Goal: Task Accomplishment & Management: Complete application form

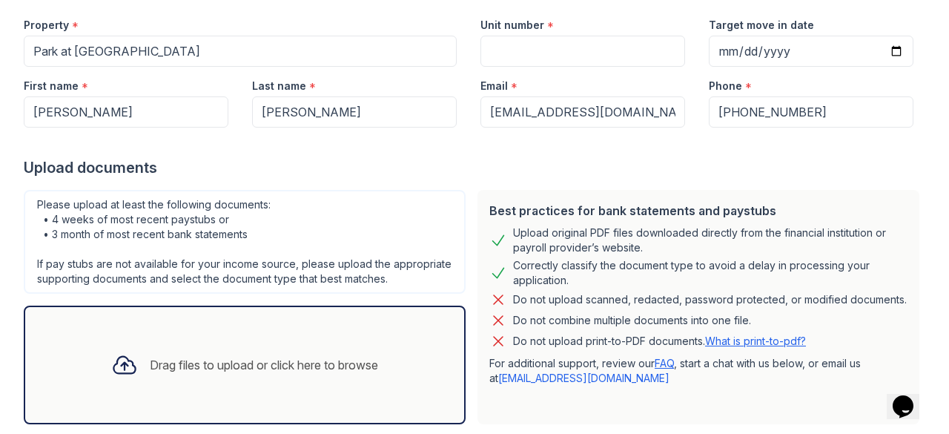
scroll to position [226, 0]
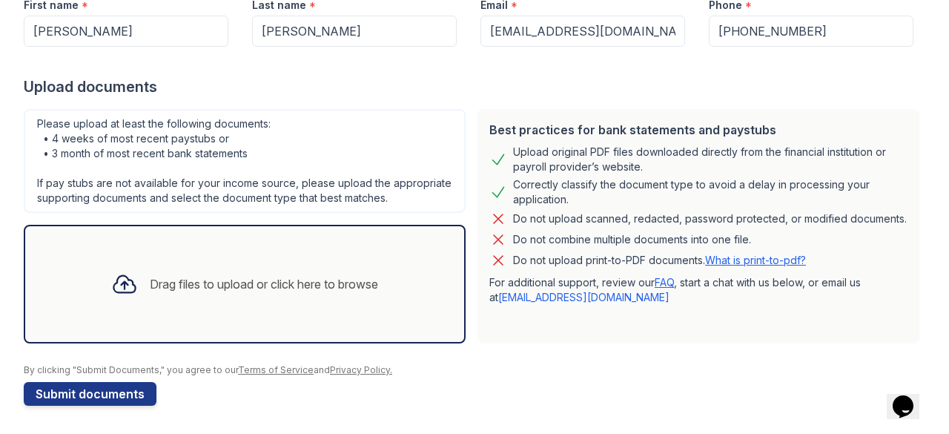
click at [256, 286] on div "Drag files to upload or click here to browse" at bounding box center [264, 284] width 228 height 18
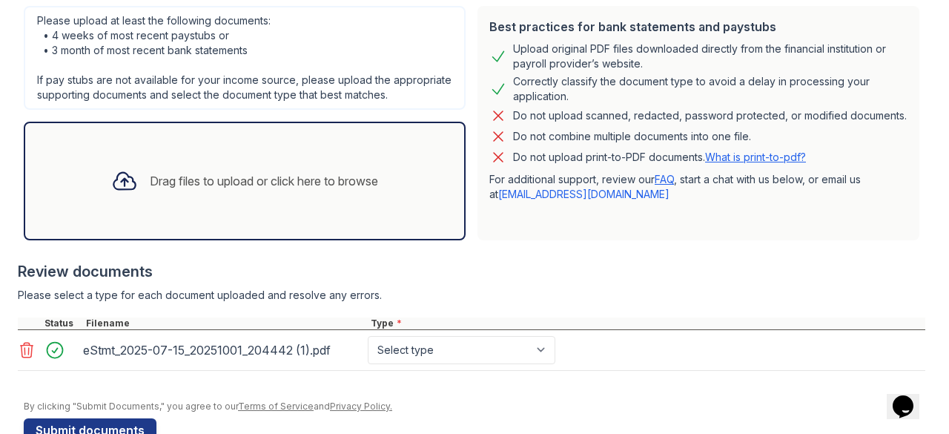
scroll to position [365, 0]
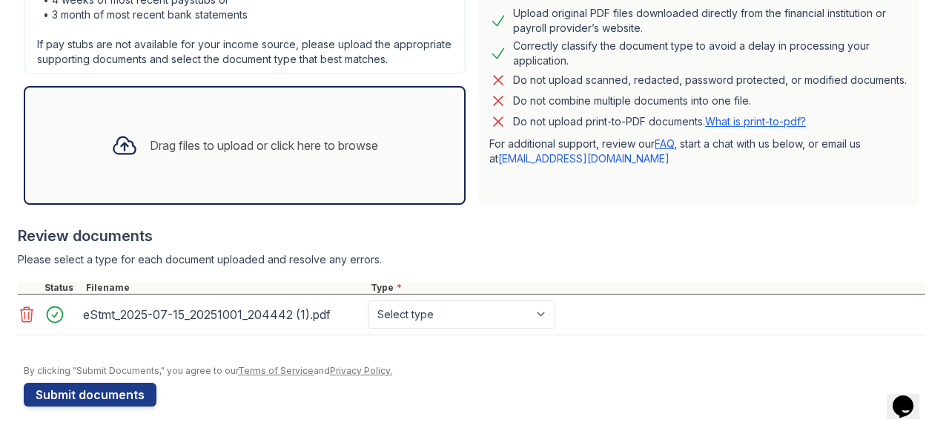
click at [249, 159] on div "Drag files to upload or click here to browse" at bounding box center [244, 145] width 291 height 50
click at [381, 171] on div "Drag files to upload or click here to browse" at bounding box center [245, 145] width 442 height 119
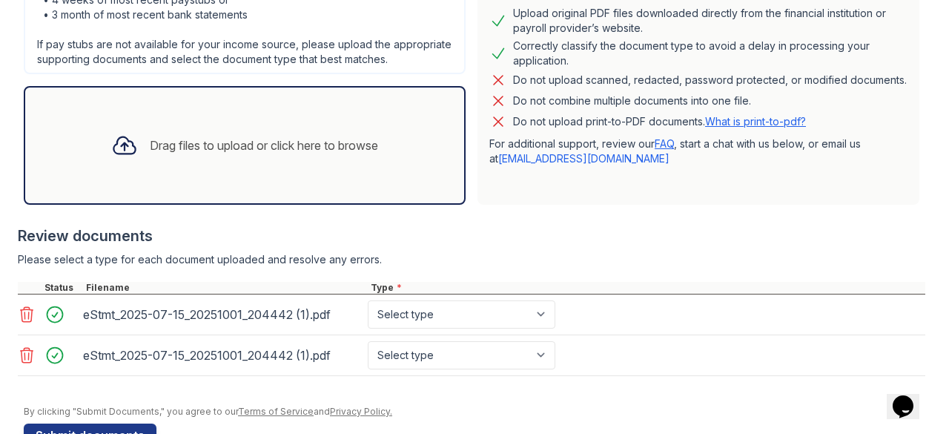
click at [29, 355] on icon at bounding box center [27, 355] width 18 height 18
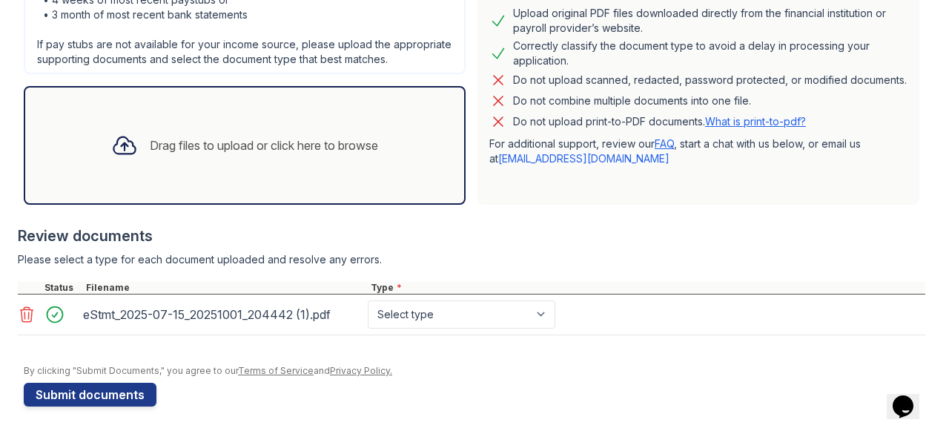
click at [105, 153] on div at bounding box center [124, 145] width 39 height 39
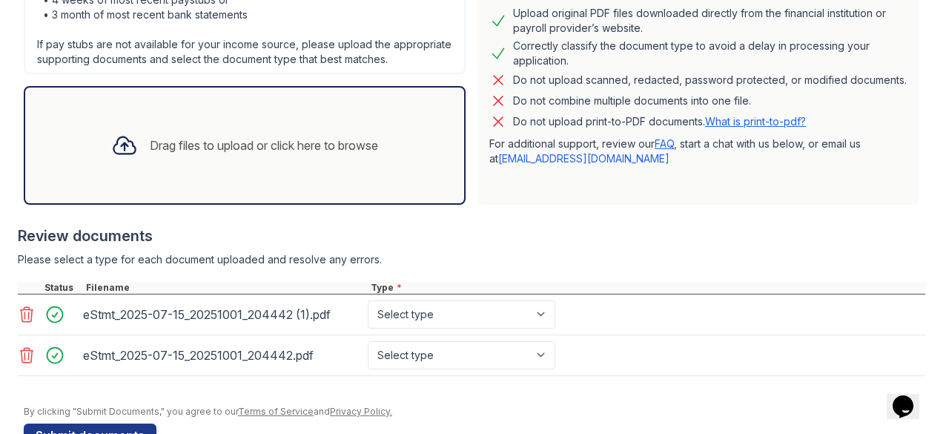
click at [104, 311] on div "eStmt_2025-07-15_20251001_204442 (1).pdf" at bounding box center [222, 315] width 279 height 24
click at [33, 311] on icon at bounding box center [27, 314] width 18 height 18
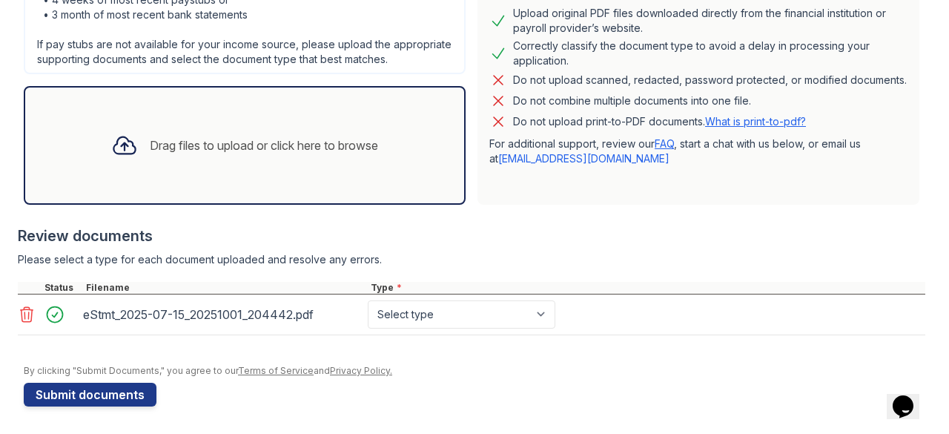
click at [90, 179] on div "Drag files to upload or click here to browse" at bounding box center [245, 145] width 442 height 119
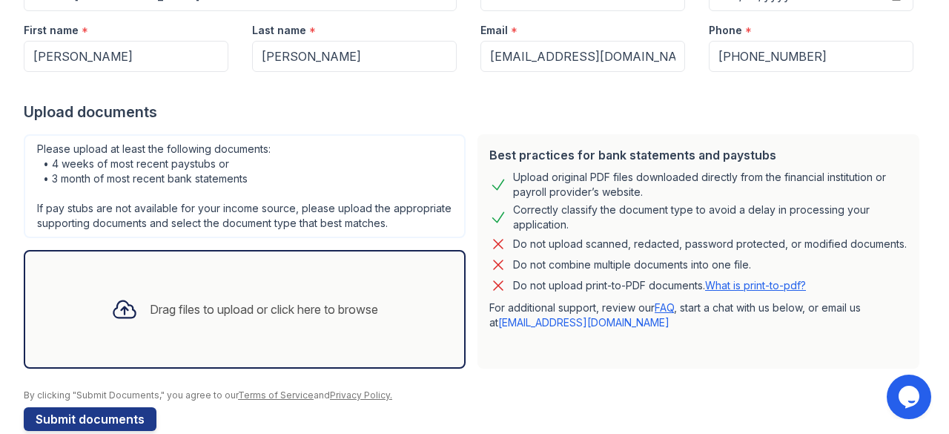
scroll to position [226, 0]
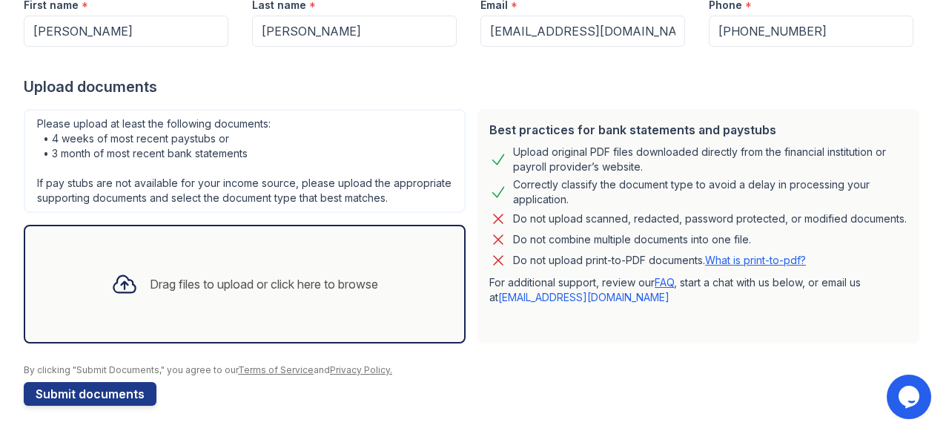
click at [389, 299] on div "Drag files to upload or click here to browse" at bounding box center [244, 284] width 291 height 50
click at [378, 332] on div "Drag files to upload or click here to browse" at bounding box center [245, 284] width 442 height 119
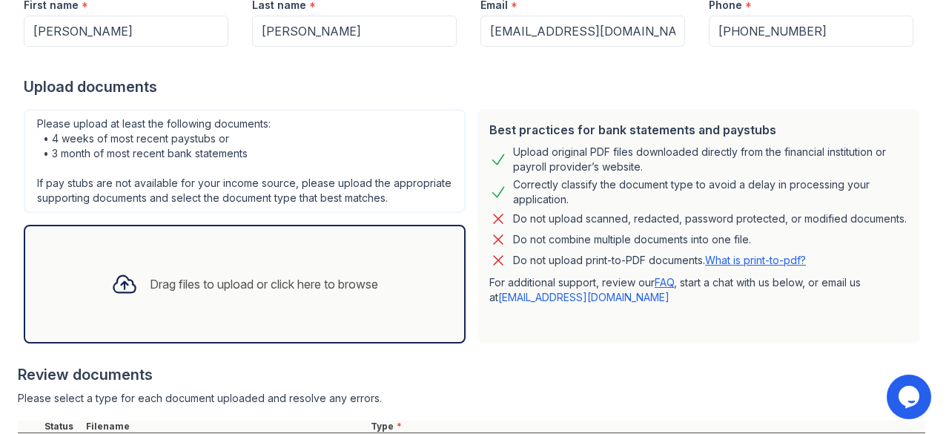
click at [355, 313] on div "Drag files to upload or click here to browse" at bounding box center [245, 284] width 442 height 119
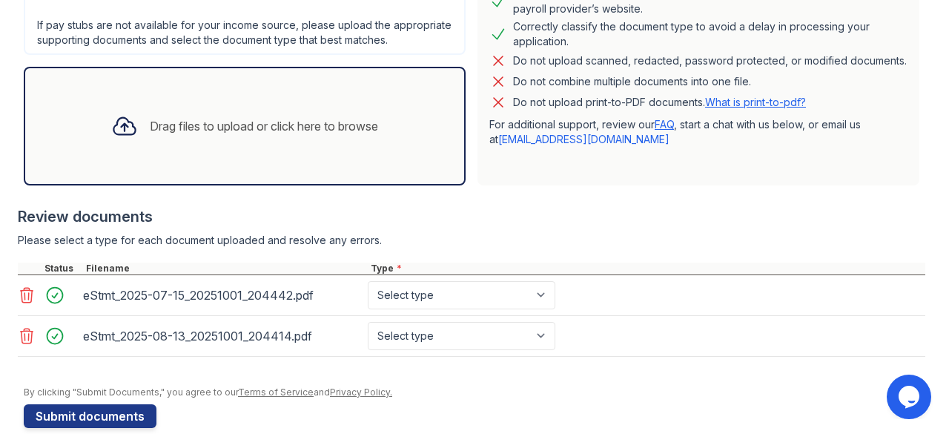
scroll to position [394, 0]
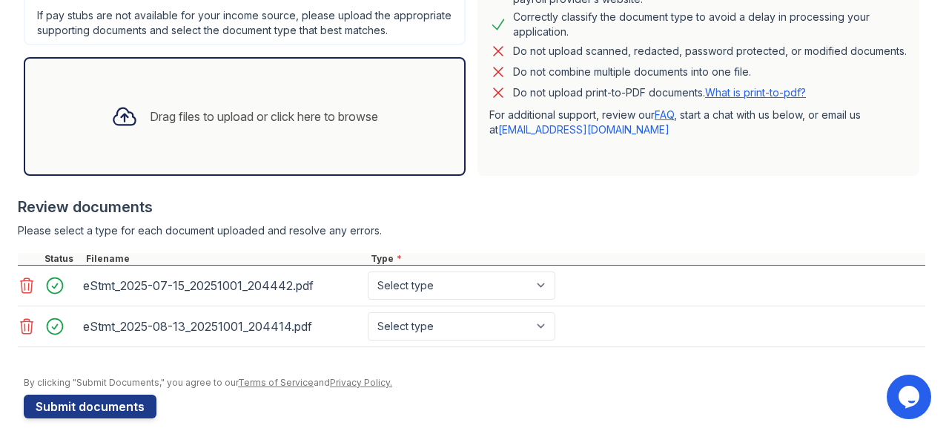
click at [358, 140] on div "Drag files to upload or click here to browse" at bounding box center [245, 116] width 442 height 119
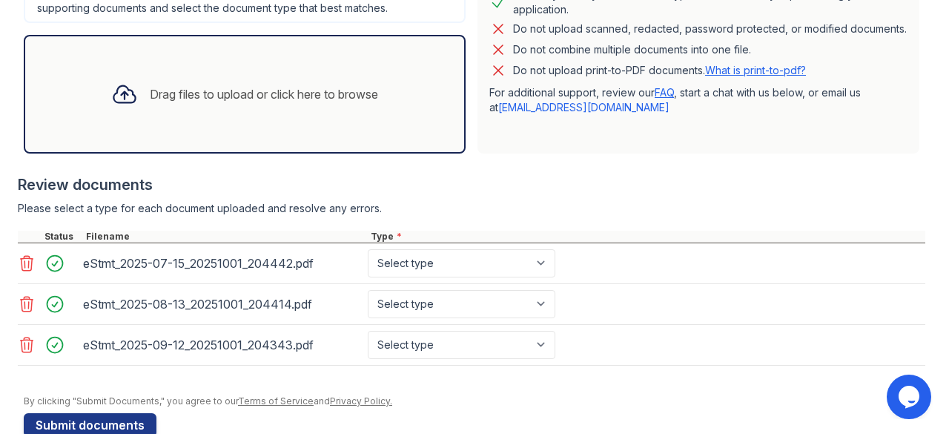
scroll to position [417, 0]
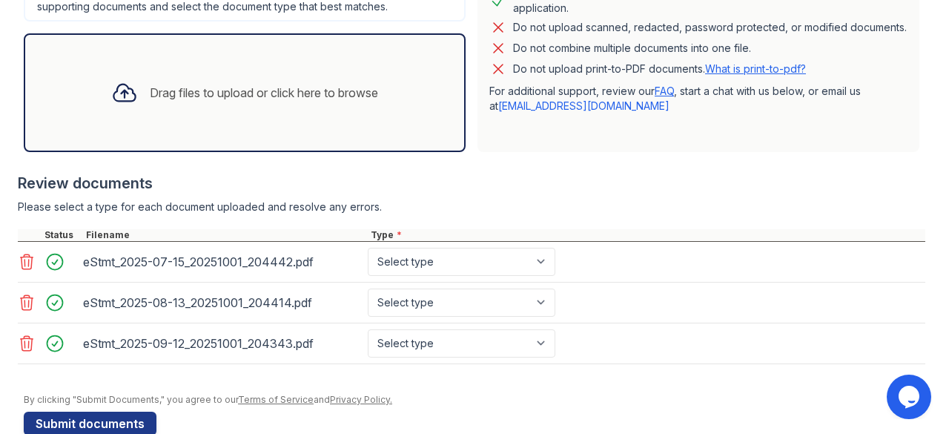
click at [160, 101] on div "Drag files to upload or click here to browse" at bounding box center [244, 92] width 291 height 50
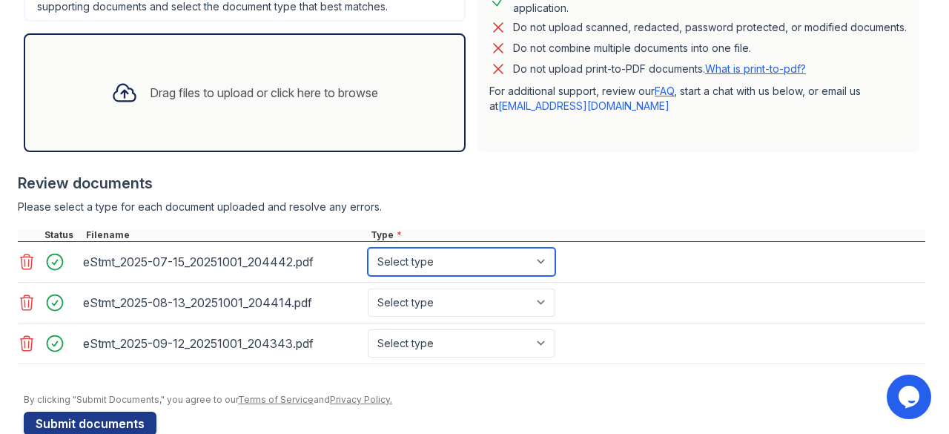
click at [430, 248] on select "Select type Paystub Bank Statement Offer Letter Tax Documents Benefit Award Let…" at bounding box center [462, 262] width 188 height 28
select select "bank_statement"
click at [368, 248] on select "Select type Paystub Bank Statement Offer Letter Tax Documents Benefit Award Let…" at bounding box center [462, 262] width 188 height 28
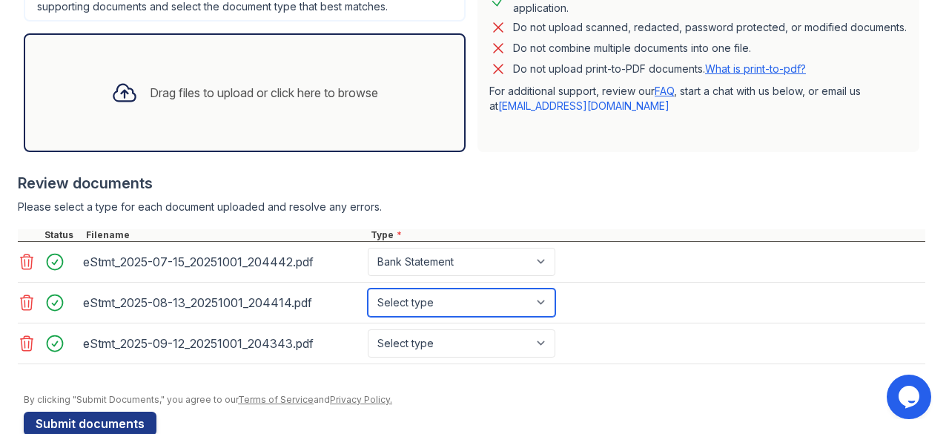
click at [392, 294] on select "Select type Paystub Bank Statement Offer Letter Tax Documents Benefit Award Let…" at bounding box center [462, 302] width 188 height 28
select select "bank_statement"
click at [368, 288] on select "Select type Paystub Bank Statement Offer Letter Tax Documents Benefit Award Let…" at bounding box center [462, 302] width 188 height 28
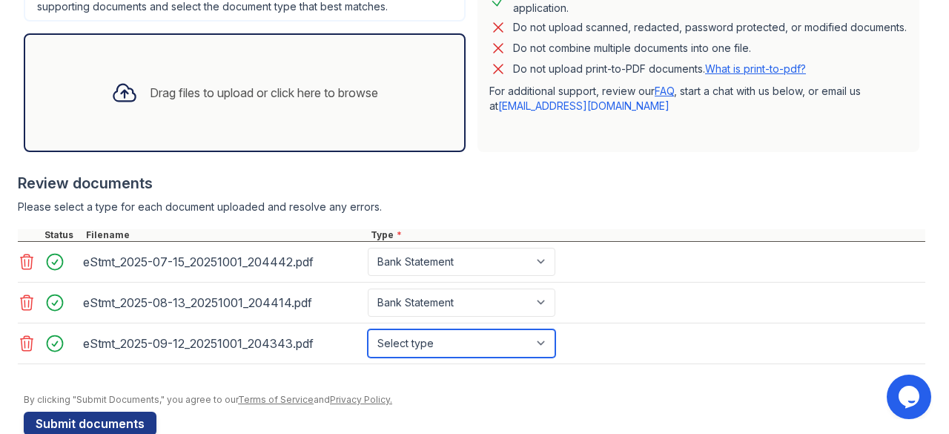
click at [386, 331] on select "Select type Paystub Bank Statement Offer Letter Tax Documents Benefit Award Let…" at bounding box center [462, 343] width 188 height 28
select select "bank_statement"
click at [368, 329] on select "Select type Paystub Bank Statement Offer Letter Tax Documents Benefit Award Let…" at bounding box center [462, 343] width 188 height 28
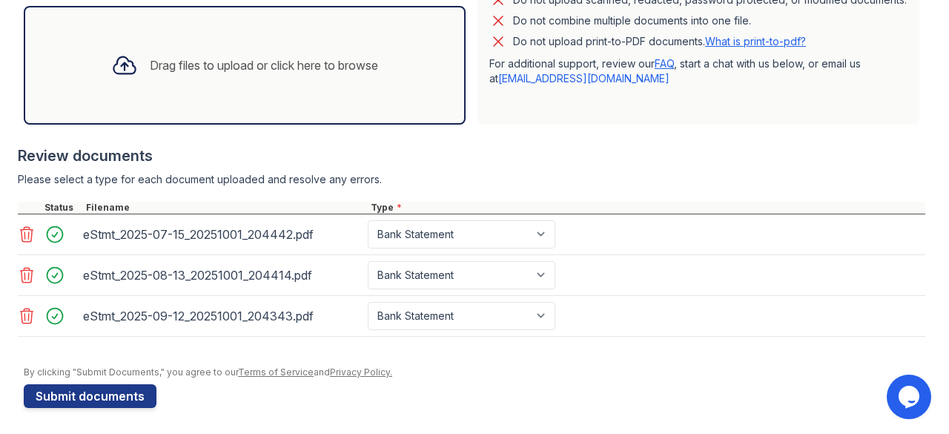
click at [320, 79] on div "Drag files to upload or click here to browse" at bounding box center [244, 65] width 291 height 50
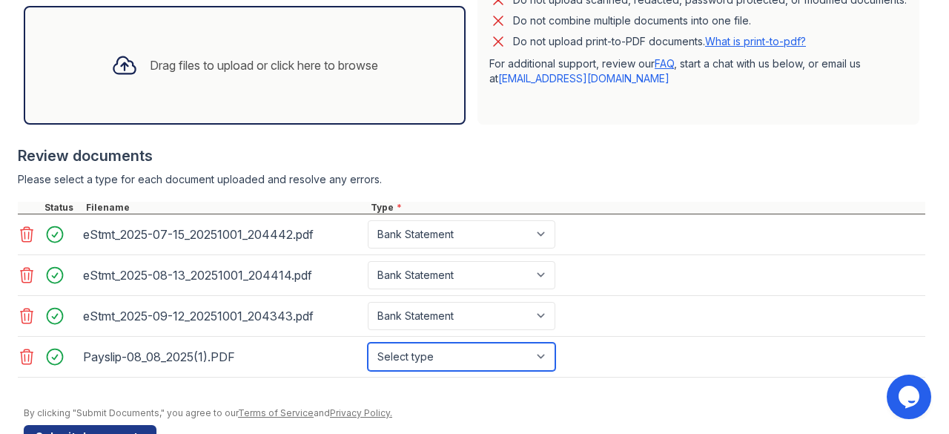
click at [426, 353] on select "Select type Paystub Bank Statement Offer Letter Tax Documents Benefit Award Let…" at bounding box center [462, 357] width 188 height 28
click at [402, 357] on select "Select type Paystub Bank Statement Offer Letter Tax Documents Benefit Award Let…" at bounding box center [462, 357] width 188 height 28
select select "paystub"
click at [368, 343] on select "Select type Paystub Bank Statement Offer Letter Tax Documents Benefit Award Let…" at bounding box center [462, 357] width 188 height 28
click at [258, 87] on div "Drag files to upload or click here to browse" at bounding box center [244, 65] width 291 height 50
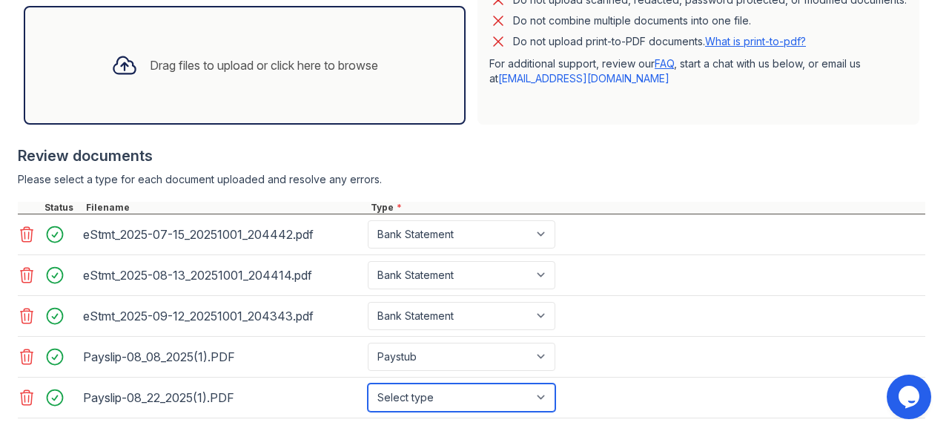
click at [404, 384] on select "Select type Paystub Bank Statement Offer Letter Tax Documents Benefit Award Let…" at bounding box center [462, 397] width 188 height 28
select select "paystub"
click at [368, 383] on select "Select type Paystub Bank Statement Offer Letter Tax Documents Benefit Award Let…" at bounding box center [462, 397] width 188 height 28
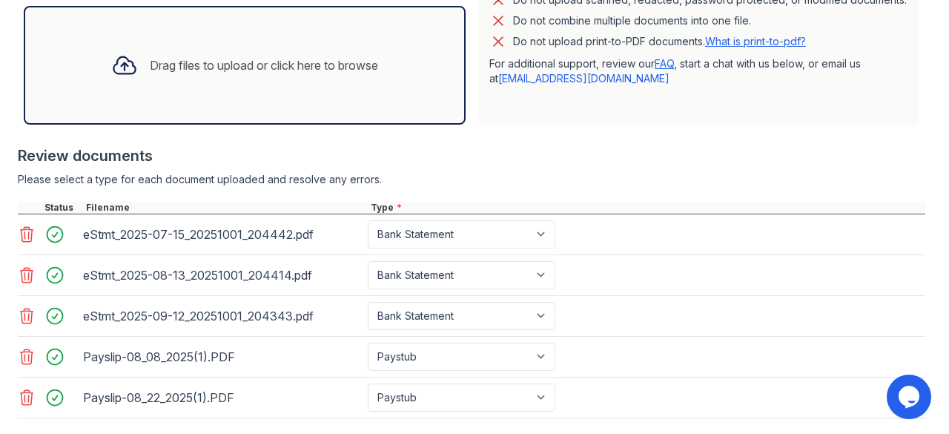
click at [348, 71] on div "Drag files to upload or click here to browse" at bounding box center [264, 65] width 228 height 18
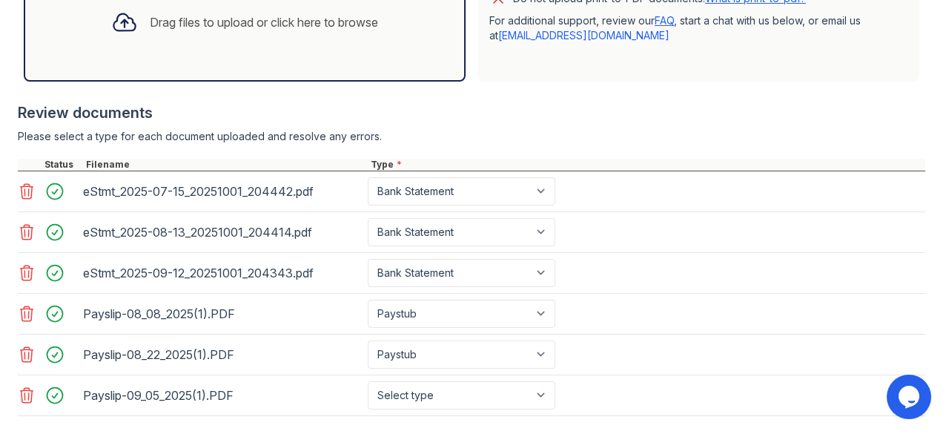
scroll to position [508, 0]
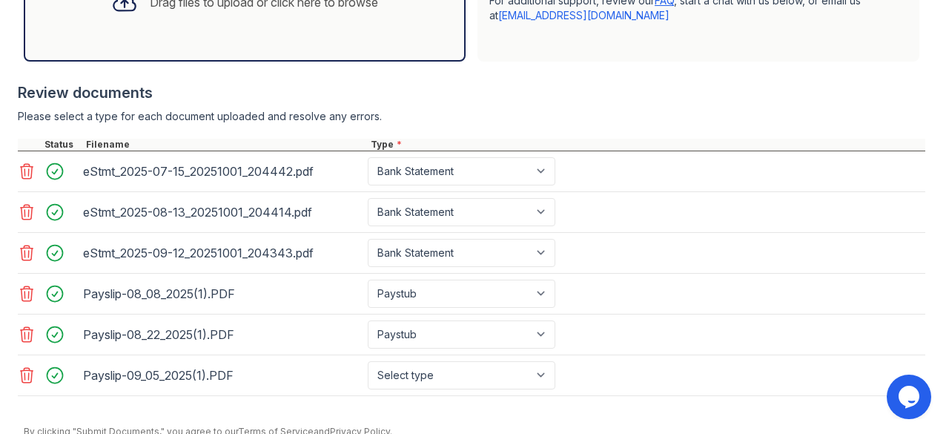
click at [259, 46] on div "Drag files to upload or click here to browse" at bounding box center [245, 2] width 442 height 119
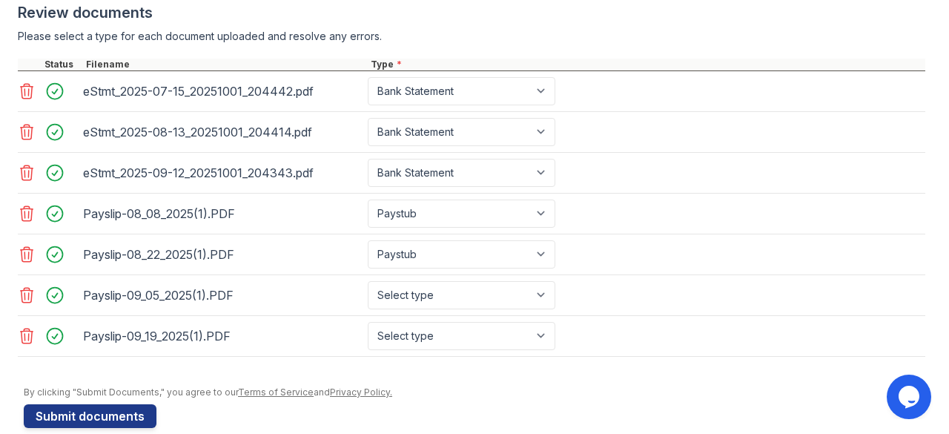
scroll to position [589, 0]
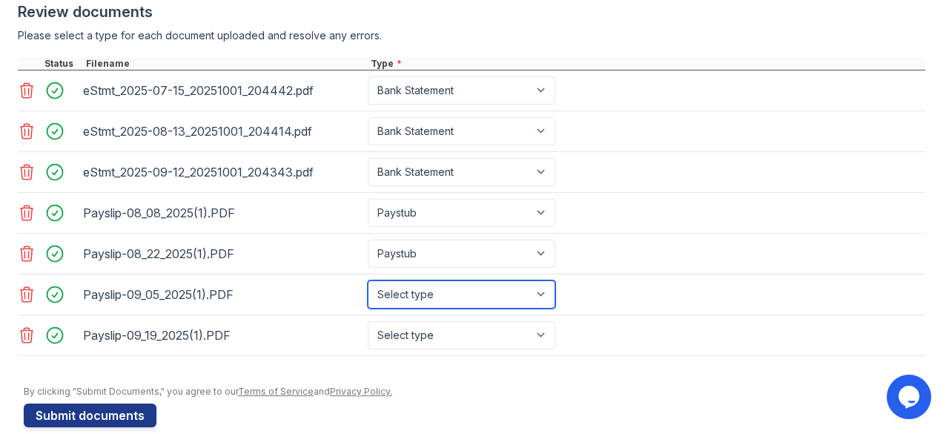
click at [409, 294] on select "Select type Paystub Bank Statement Offer Letter Tax Documents Benefit Award Let…" at bounding box center [462, 294] width 188 height 28
select select "paystub"
click at [368, 280] on select "Select type Paystub Bank Statement Offer Letter Tax Documents Benefit Award Let…" at bounding box center [462, 294] width 188 height 28
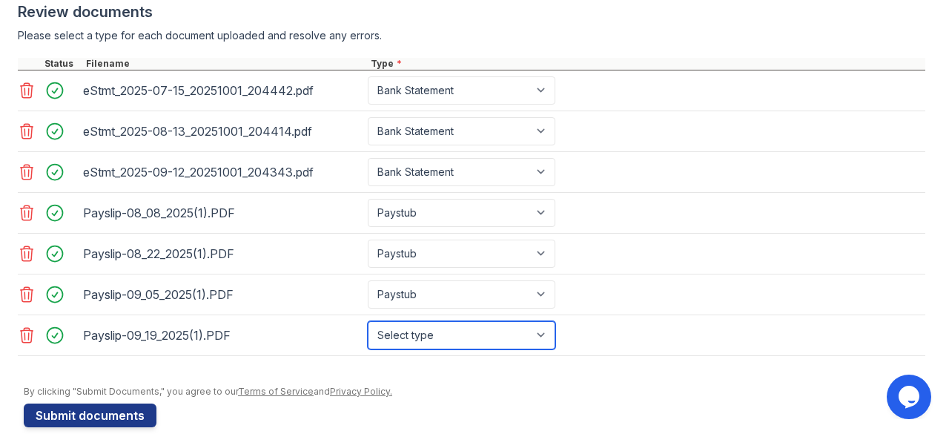
click at [396, 329] on select "Select type Paystub Bank Statement Offer Letter Tax Documents Benefit Award Let…" at bounding box center [462, 335] width 188 height 28
select select "paystub"
click at [368, 321] on select "Select type Paystub Bank Statement Offer Letter Tax Documents Benefit Award Let…" at bounding box center [462, 335] width 188 height 28
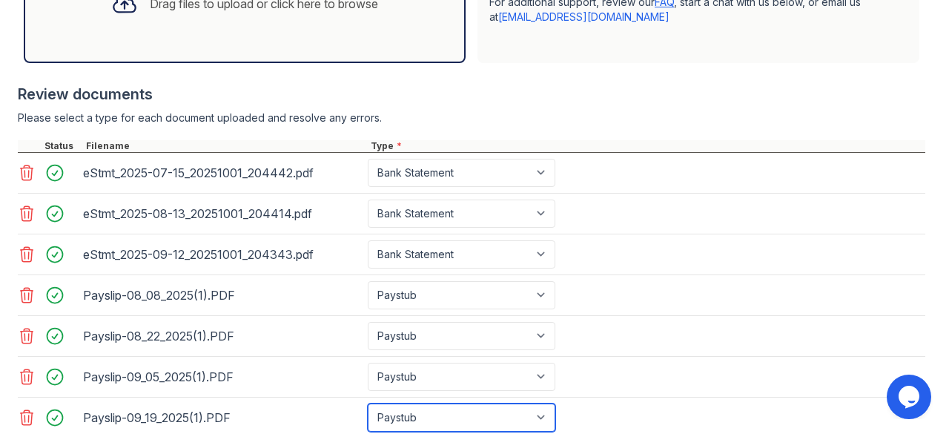
scroll to position [605, 0]
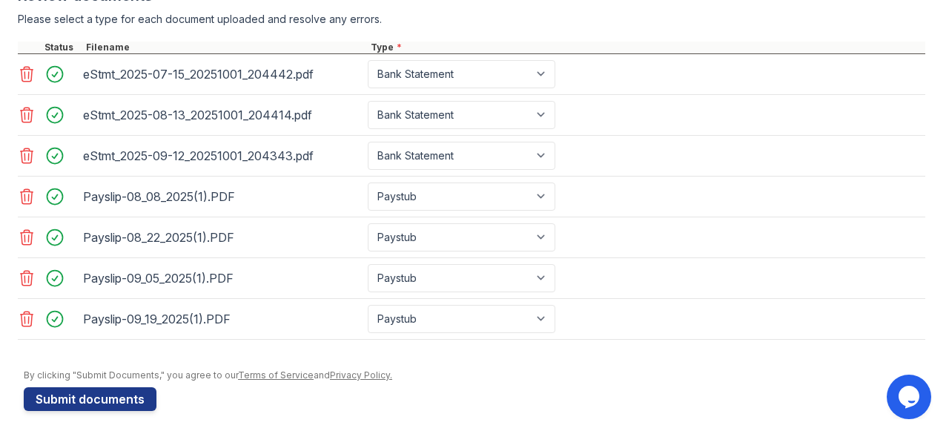
click at [242, 201] on div "Payslip-08_08_2025(1).PDF" at bounding box center [222, 197] width 279 height 24
click at [193, 185] on div "Payslip-08_08_2025(1).PDF" at bounding box center [222, 197] width 279 height 24
click at [205, 103] on div "eStmt_2025-08-13_20251001_204414.pdf" at bounding box center [222, 115] width 279 height 24
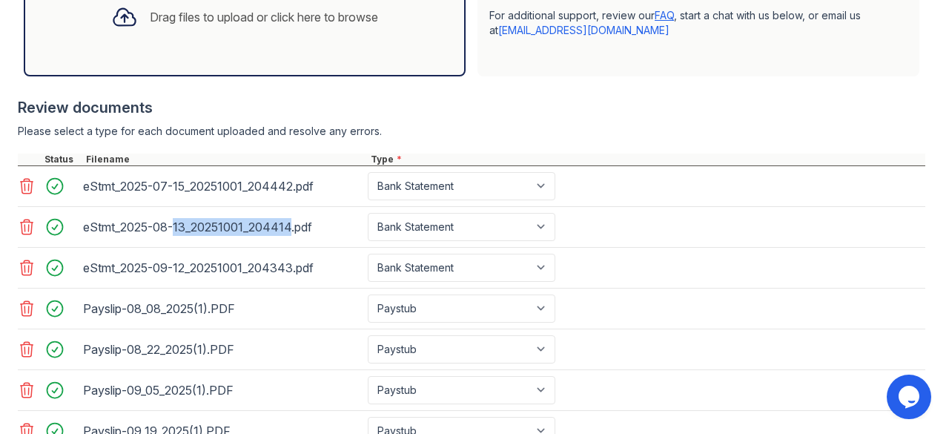
scroll to position [498, 0]
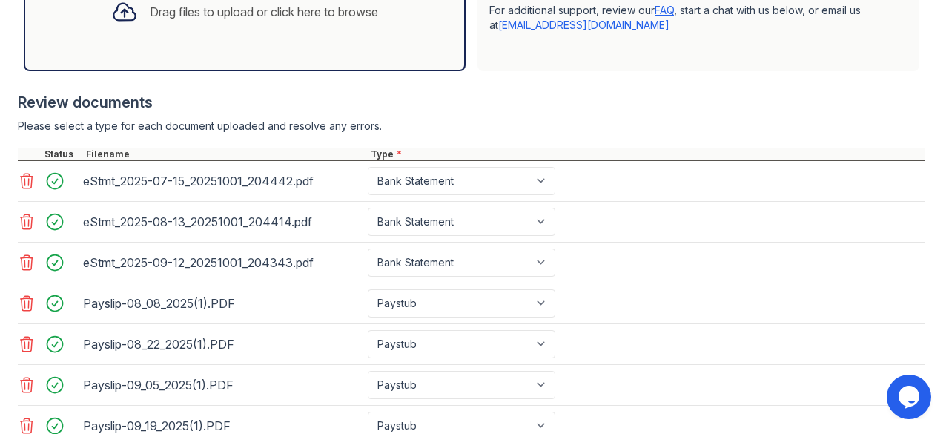
click at [55, 179] on div at bounding box center [60, 181] width 42 height 21
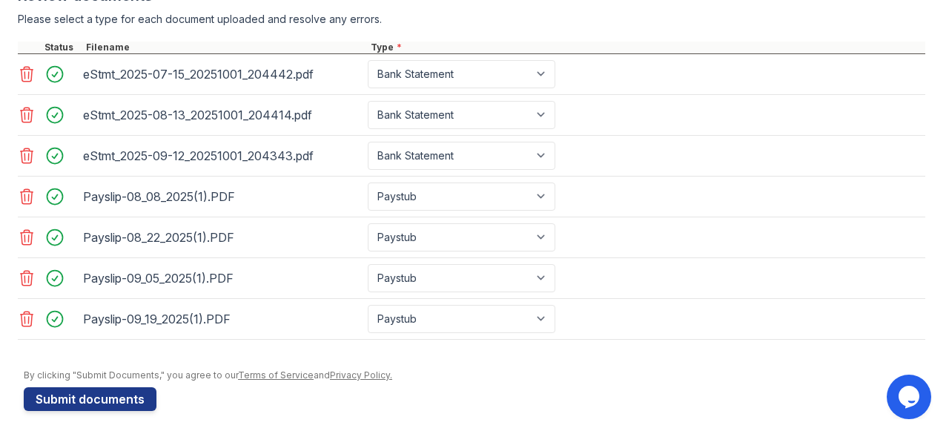
scroll to position [599, 0]
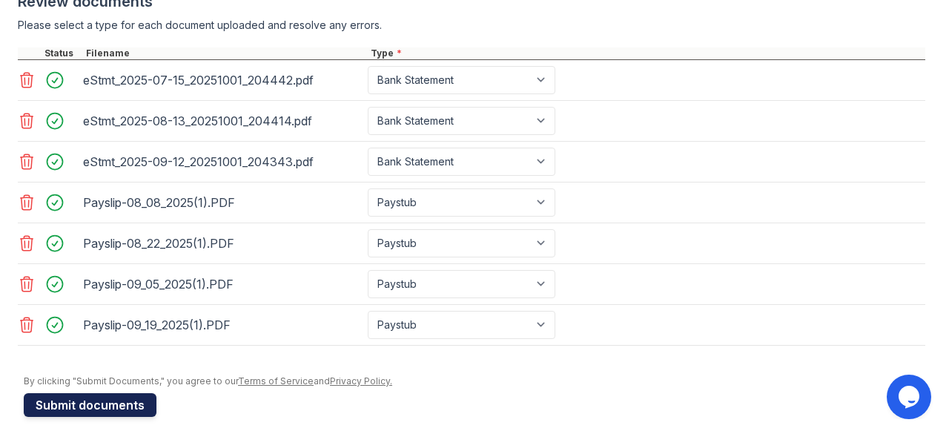
click at [70, 401] on button "Submit documents" at bounding box center [90, 405] width 133 height 24
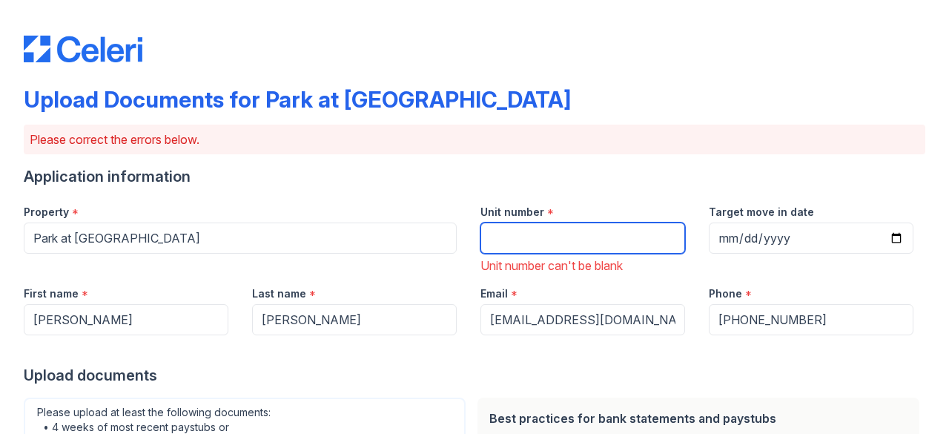
click at [596, 242] on input "Unit number" at bounding box center [582, 237] width 205 height 31
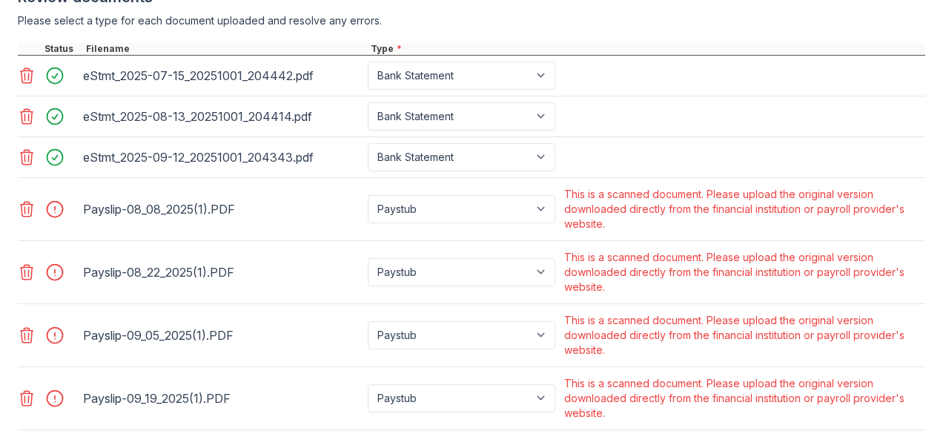
scroll to position [667, 0]
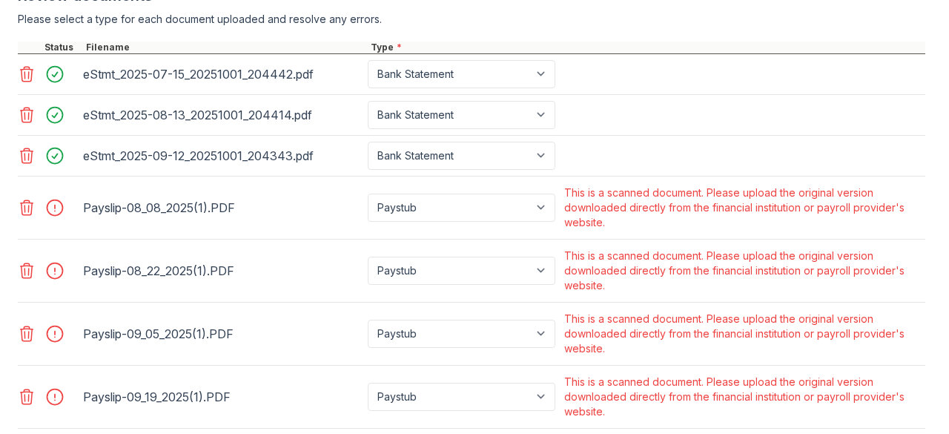
click at [35, 210] on icon at bounding box center [27, 208] width 18 height 18
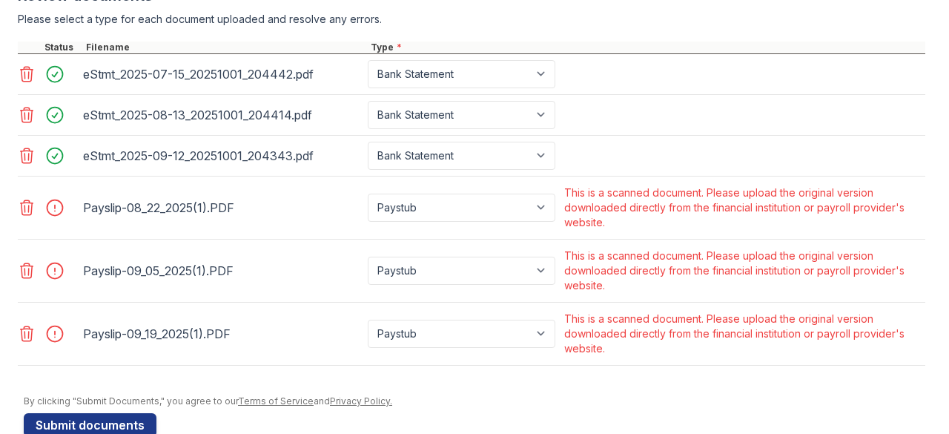
click at [35, 210] on icon at bounding box center [27, 208] width 18 height 18
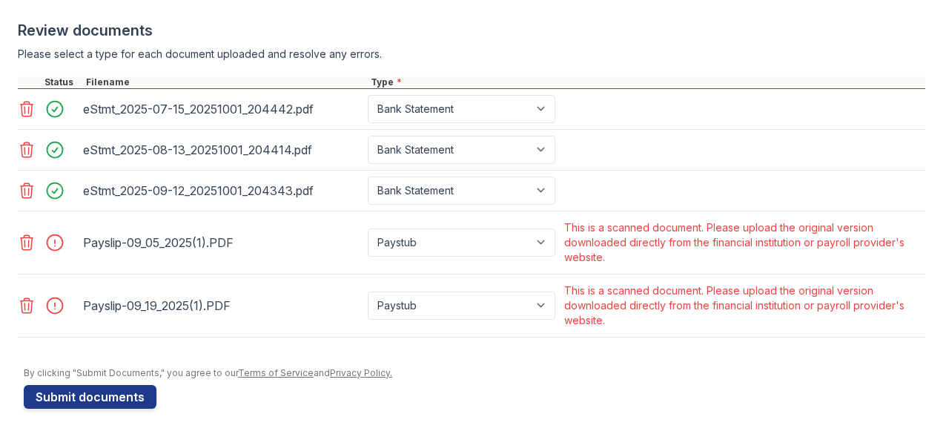
click at [35, 211] on div "Payslip-09_05_2025(1).PDF Paystub Bank Statement Offer Letter Tax Documents Ben…" at bounding box center [472, 242] width 908 height 63
click at [35, 242] on icon at bounding box center [27, 243] width 18 height 18
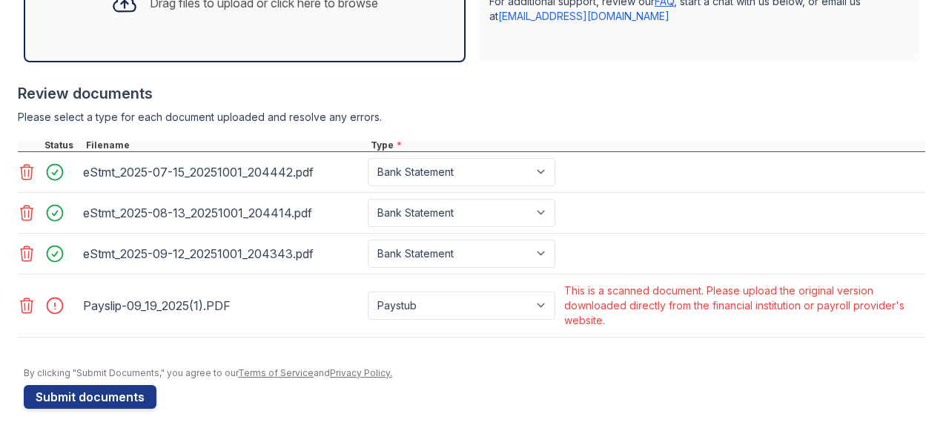
click at [39, 305] on div at bounding box center [60, 305] width 42 height 21
click at [26, 303] on icon at bounding box center [27, 306] width 18 height 18
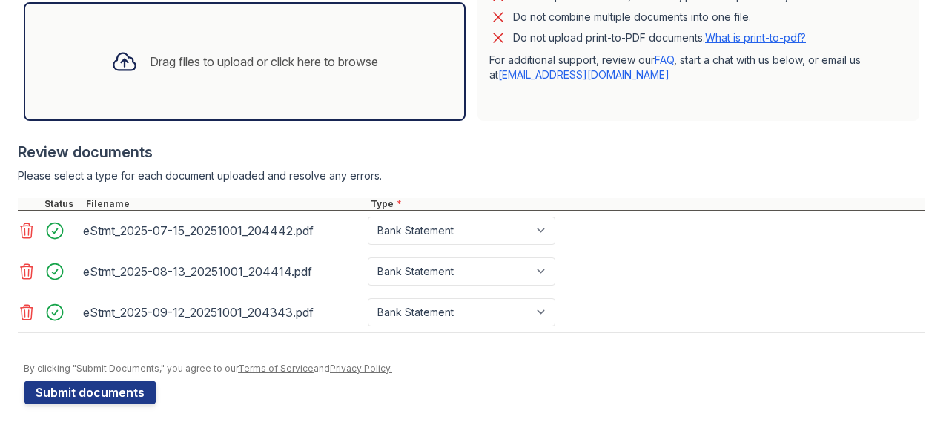
scroll to position [507, 0]
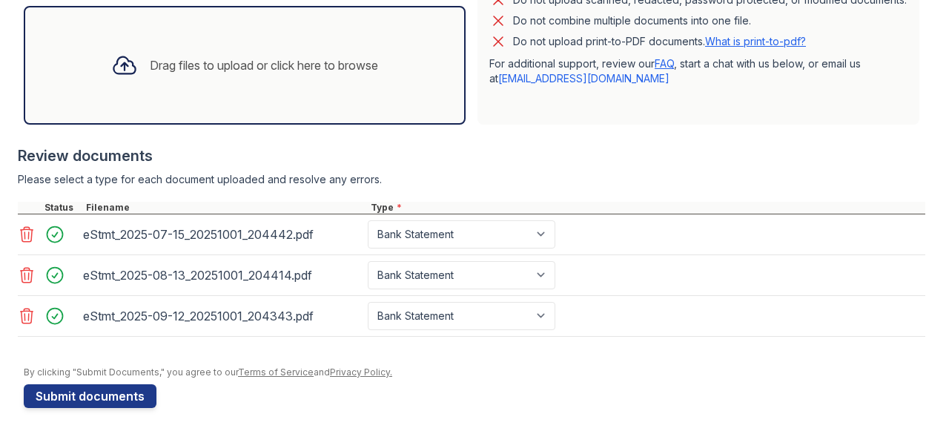
click at [227, 95] on div "Drag files to upload or click here to browse" at bounding box center [245, 65] width 442 height 119
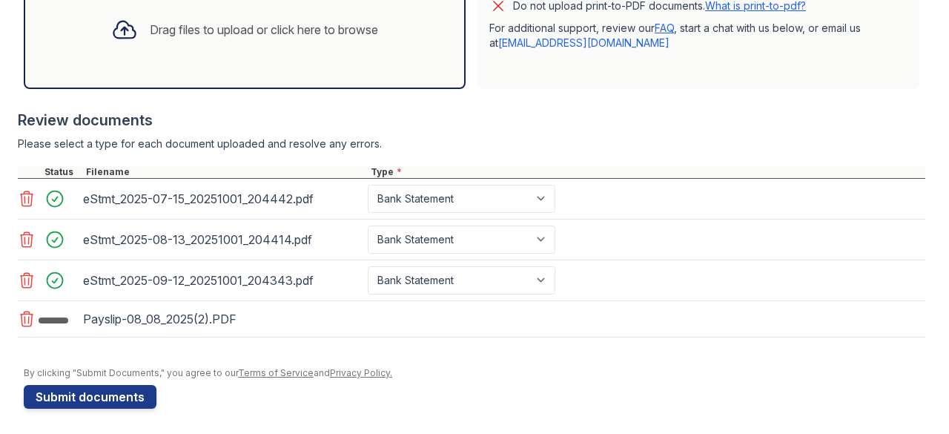
scroll to position [547, 0]
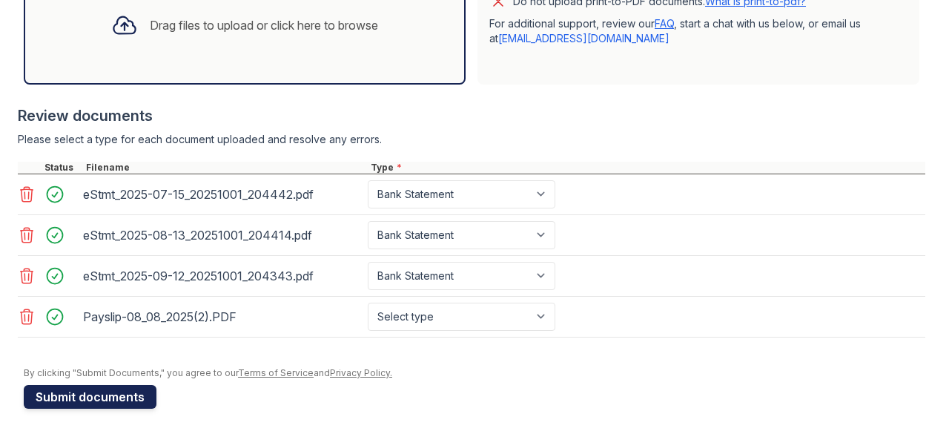
click at [128, 396] on button "Submit documents" at bounding box center [90, 397] width 133 height 24
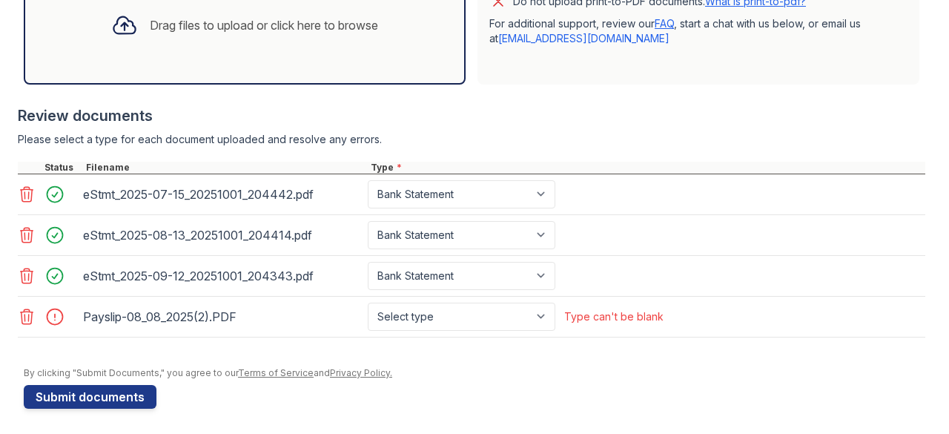
click at [412, 42] on div "Drag files to upload or click here to browse" at bounding box center [245, 25] width 442 height 119
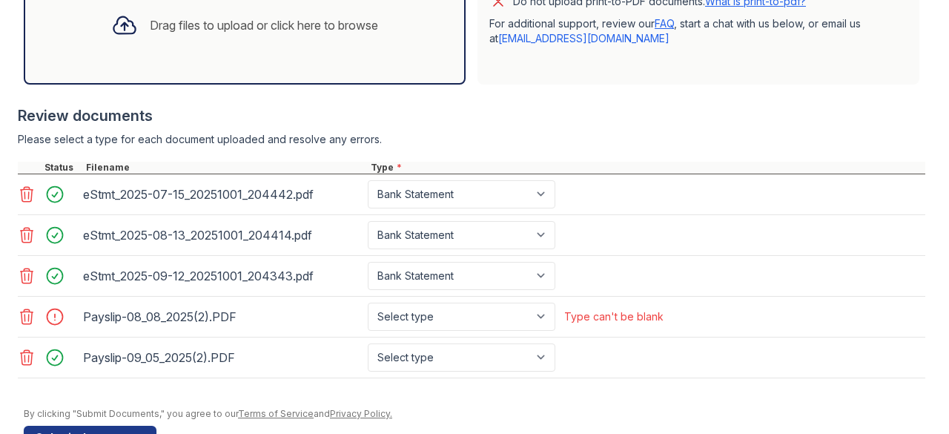
click at [27, 316] on icon at bounding box center [27, 316] width 13 height 15
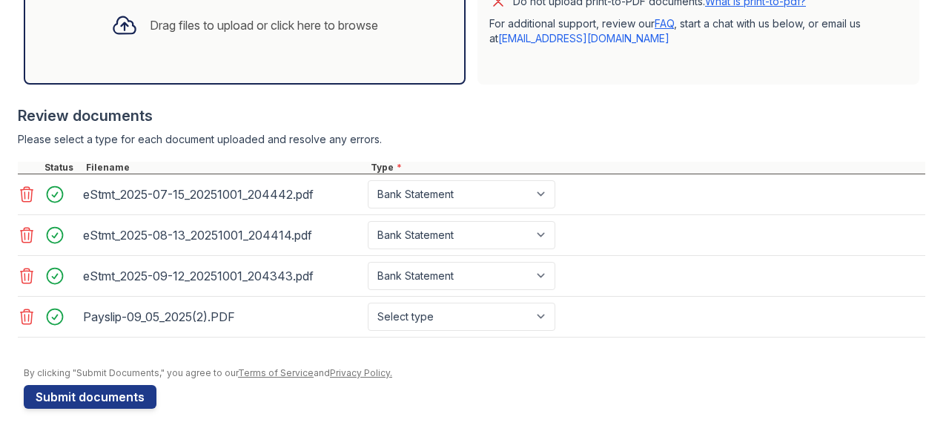
click at [328, 50] on div "Drag files to upload or click here to browse" at bounding box center [245, 25] width 442 height 119
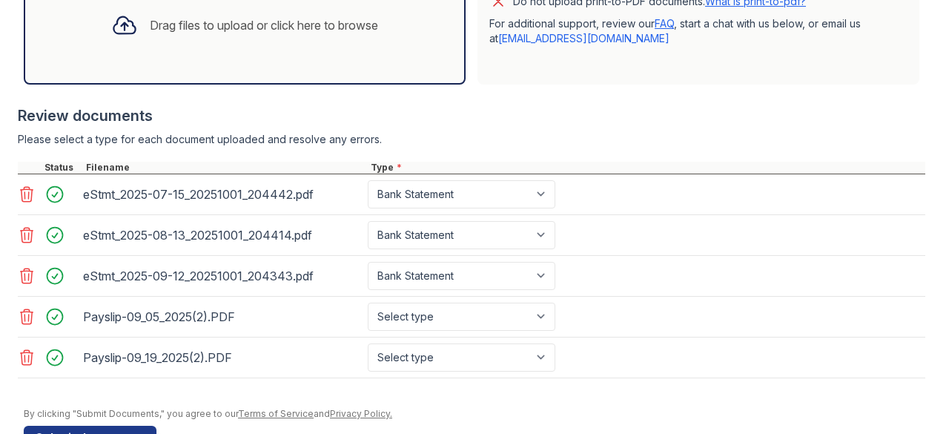
click at [295, 73] on div "Drag files to upload or click here to browse" at bounding box center [245, 25] width 442 height 119
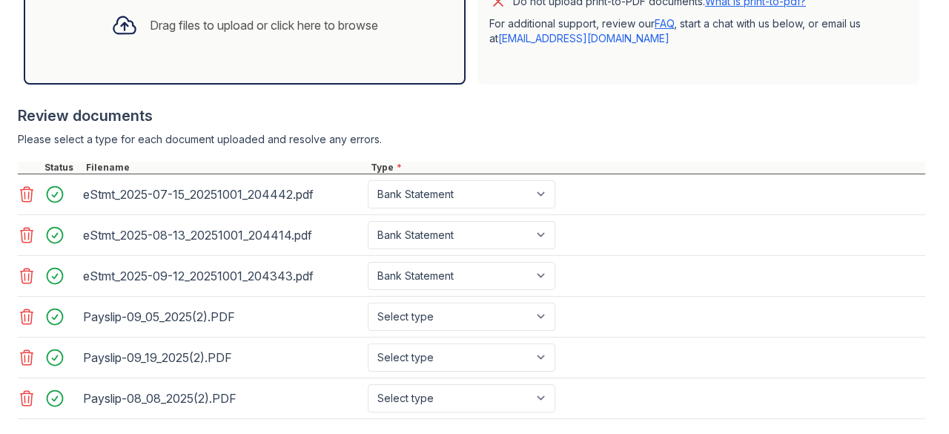
click at [226, 60] on div "Drag files to upload or click here to browse" at bounding box center [245, 25] width 442 height 119
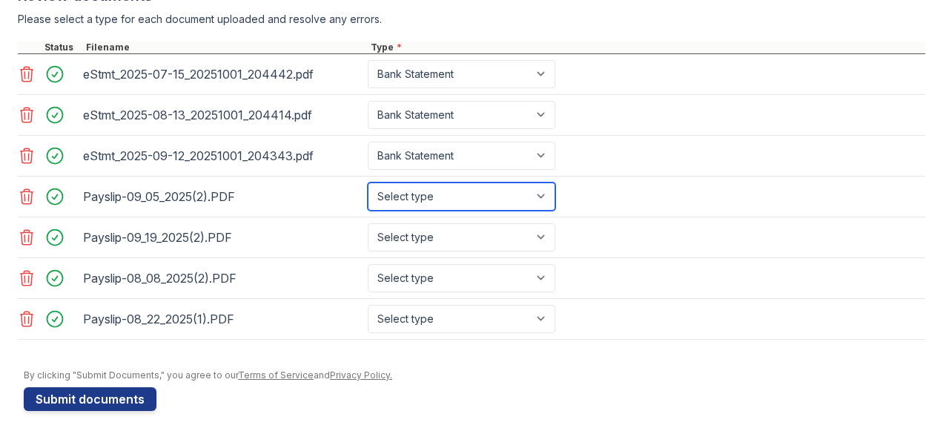
click at [428, 194] on select "Select type Paystub Bank Statement Offer Letter Tax Documents Benefit Award Let…" at bounding box center [462, 196] width 188 height 28
select select "paystub"
click at [368, 182] on select "Select type Paystub Bank Statement Offer Letter Tax Documents Benefit Award Let…" at bounding box center [462, 196] width 188 height 28
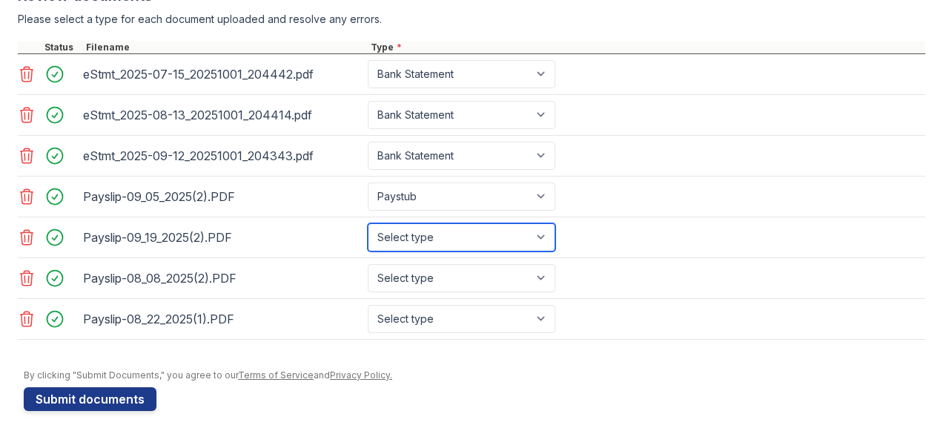
click at [446, 240] on select "Select type Paystub Bank Statement Offer Letter Tax Documents Benefit Award Let…" at bounding box center [462, 237] width 188 height 28
select select "paystub"
click at [368, 223] on select "Select type Paystub Bank Statement Offer Letter Tax Documents Benefit Award Let…" at bounding box center [462, 237] width 188 height 28
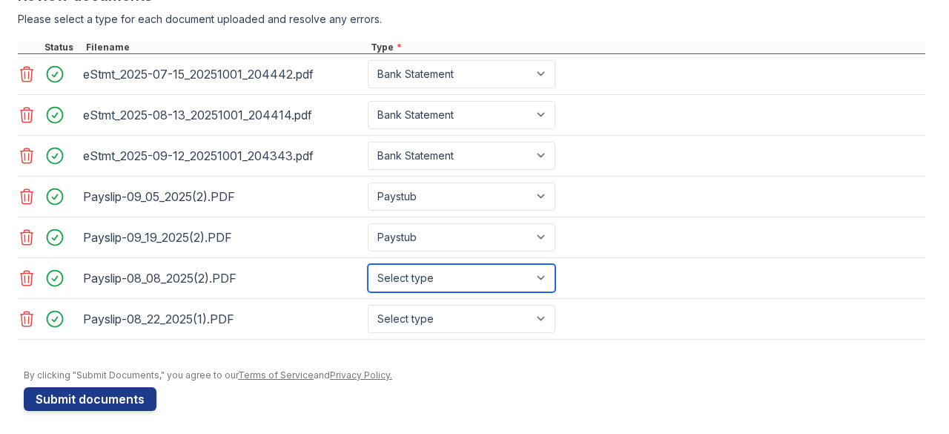
click at [433, 273] on select "Select type Paystub Bank Statement Offer Letter Tax Documents Benefit Award Let…" at bounding box center [462, 278] width 188 height 28
select select "paystub"
click at [368, 264] on select "Select type Paystub Bank Statement Offer Letter Tax Documents Benefit Award Let…" at bounding box center [462, 278] width 188 height 28
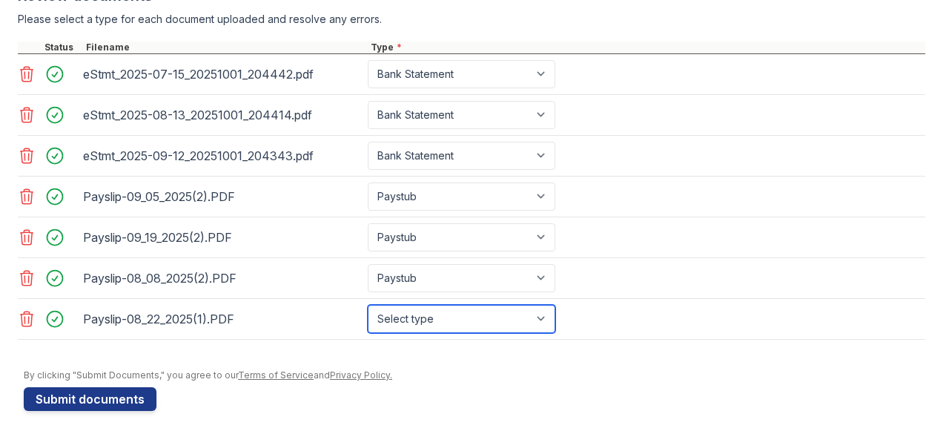
click at [441, 305] on select "Select type Paystub Bank Statement Offer Letter Tax Documents Benefit Award Let…" at bounding box center [462, 319] width 188 height 28
select select "paystub"
click at [368, 305] on select "Select type Paystub Bank Statement Offer Letter Tax Documents Benefit Award Let…" at bounding box center [462, 319] width 188 height 28
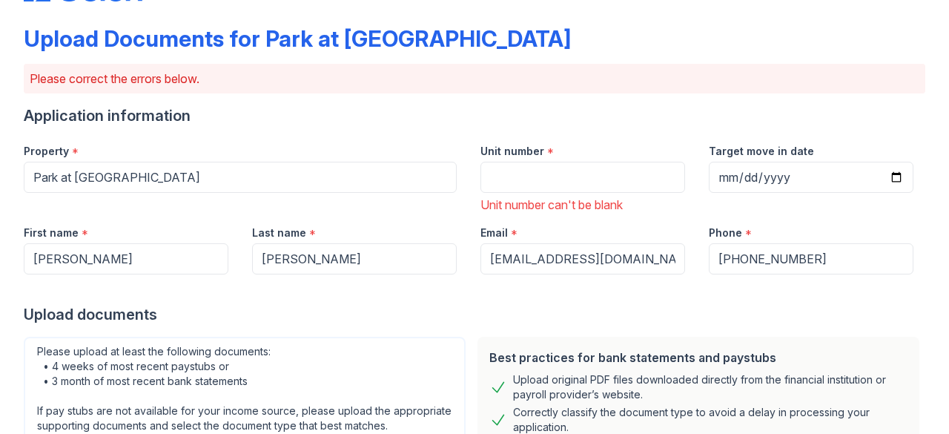
scroll to position [0, 0]
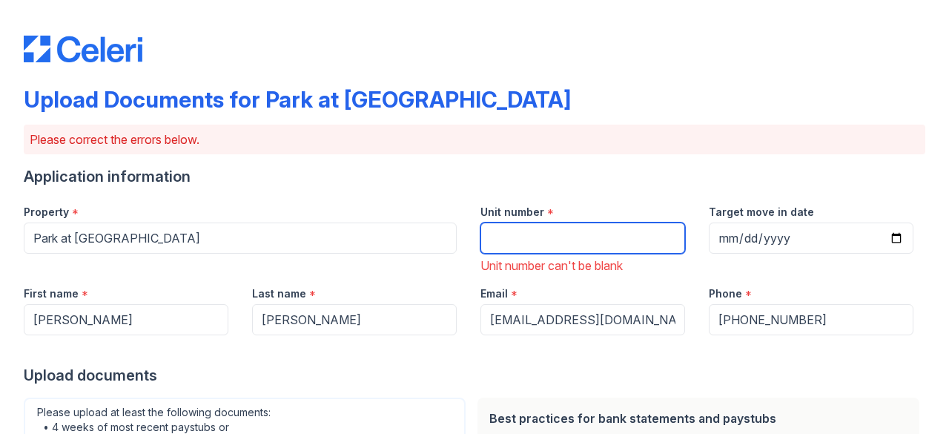
click at [546, 237] on input "Unit number" at bounding box center [582, 237] width 205 height 31
type input "714"
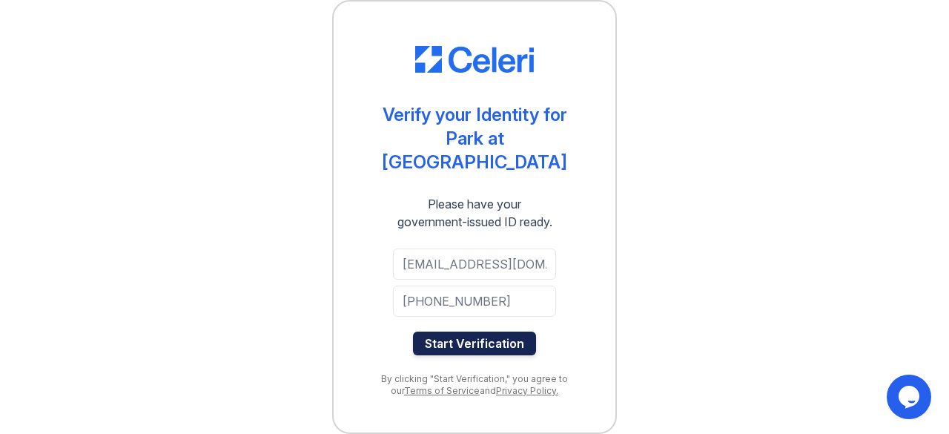
click at [524, 350] on button "Start Verification" at bounding box center [474, 343] width 123 height 24
